Goal: Task Accomplishment & Management: Use online tool/utility

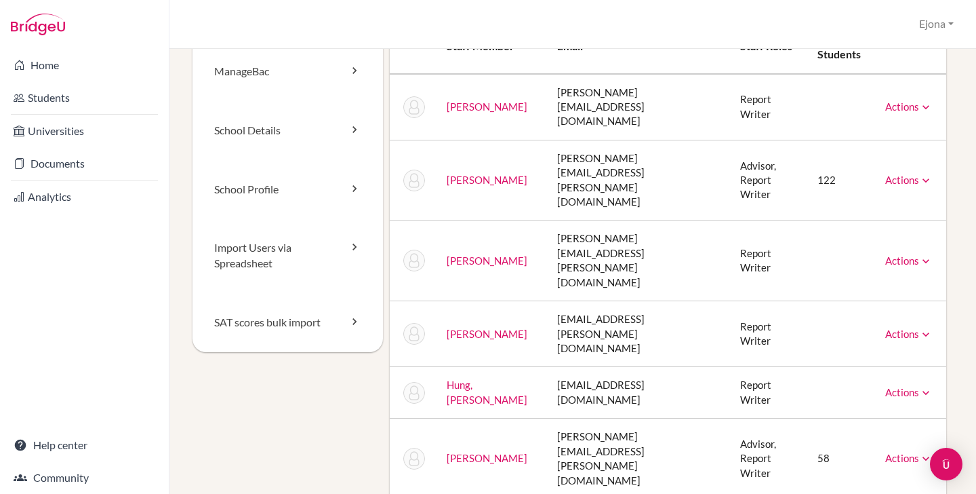
scroll to position [12, 0]
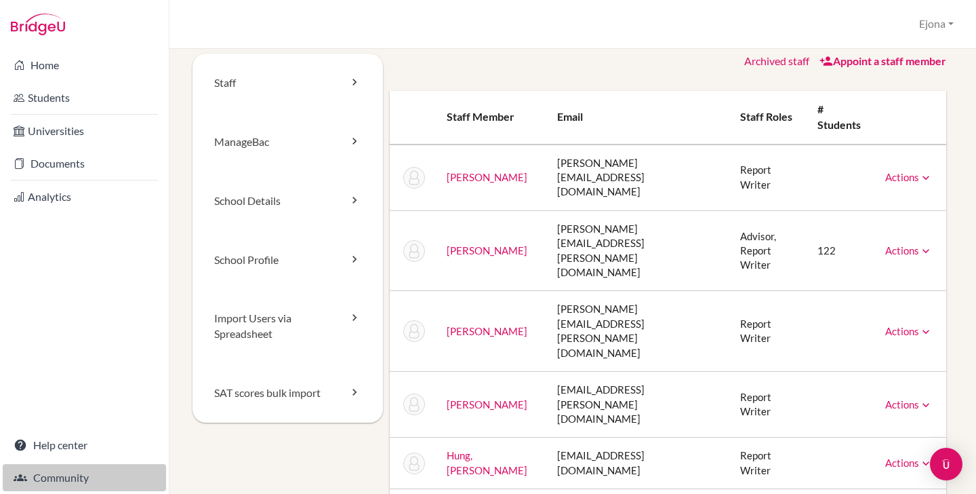
click at [72, 477] on link "Community" at bounding box center [84, 477] width 163 height 27
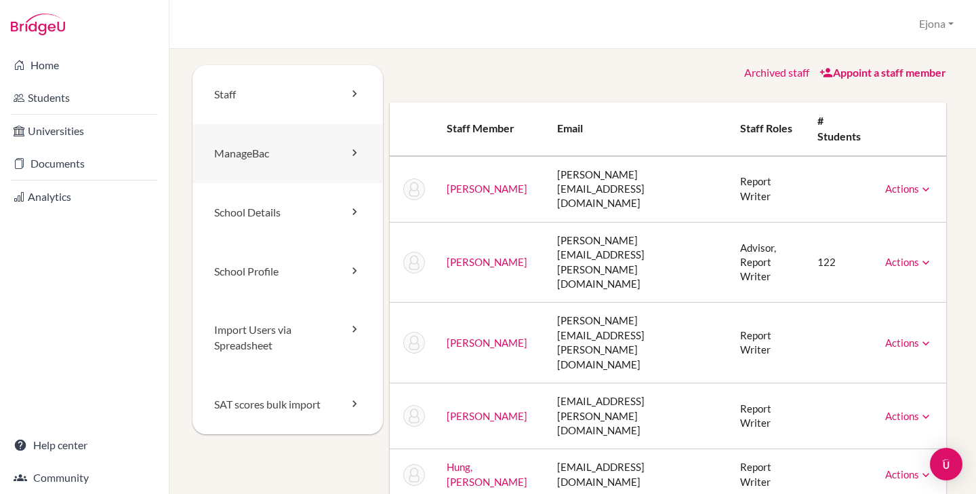
click at [262, 154] on link "ManageBac" at bounding box center [288, 153] width 191 height 59
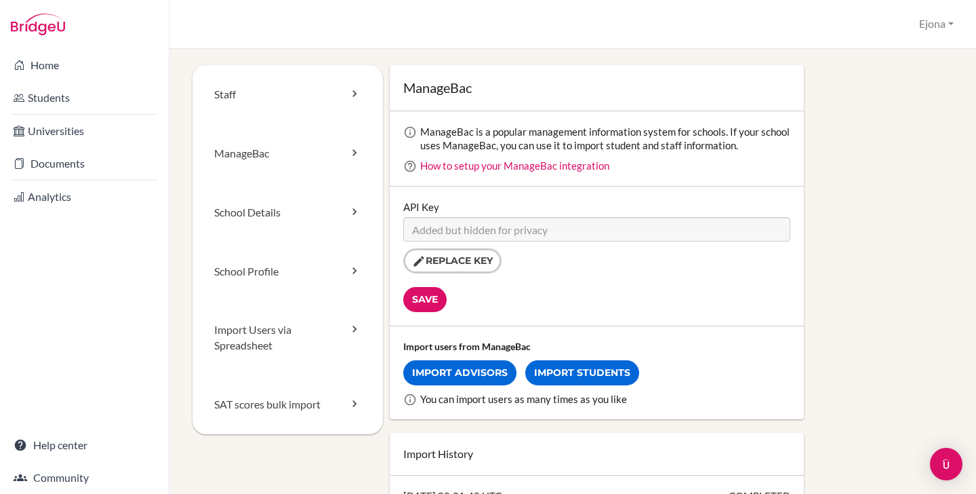
scroll to position [12, 0]
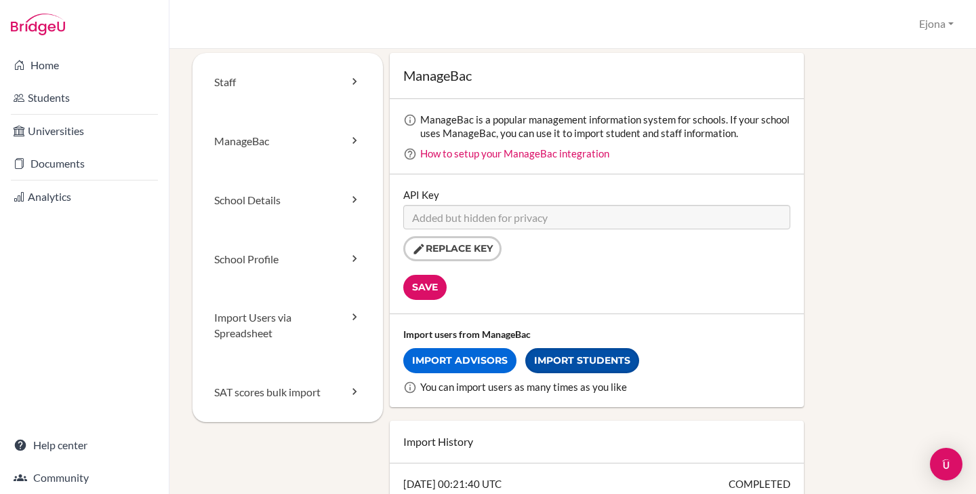
click at [600, 362] on link "Import Students" at bounding box center [582, 360] width 114 height 25
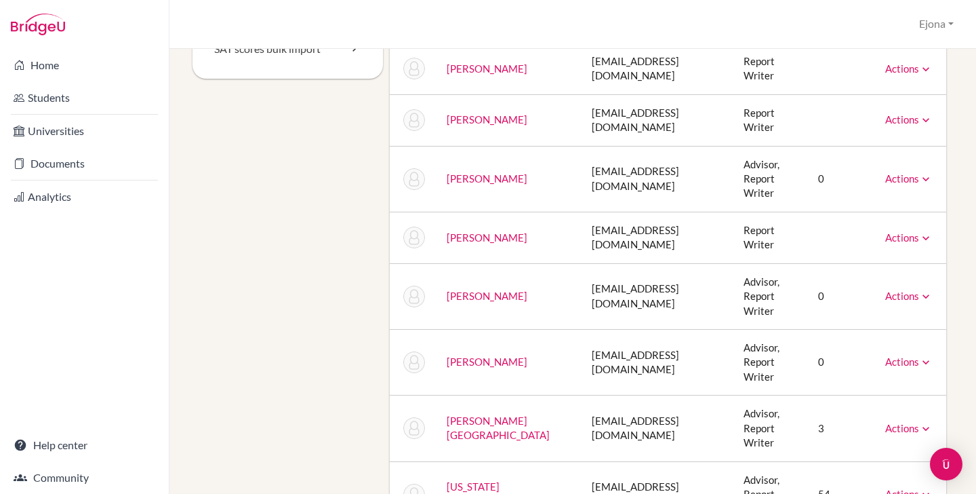
scroll to position [300, 0]
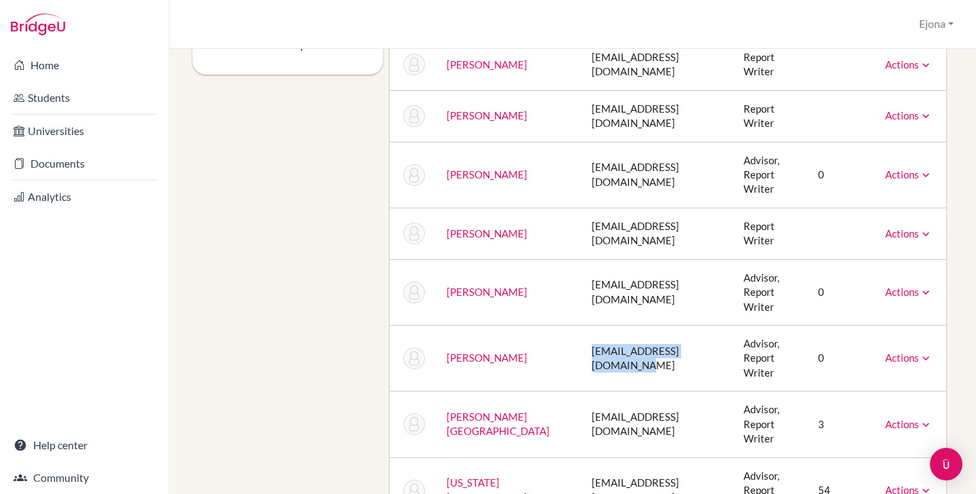
drag, startPoint x: 672, startPoint y: 253, endPoint x: 594, endPoint y: 255, distance: 78.0
click at [581, 325] on td "[EMAIL_ADDRESS][DOMAIN_NAME]" at bounding box center [657, 358] width 152 height 66
copy td "[EMAIL_ADDRESS][DOMAIN_NAME]"
